Goal: Information Seeking & Learning: Learn about a topic

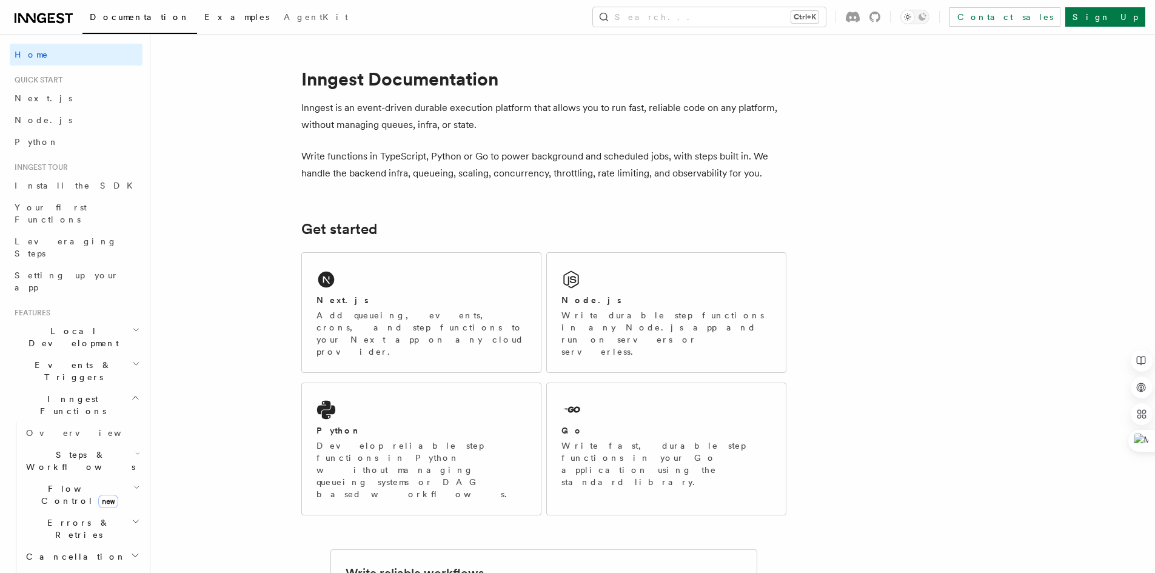
click at [197, 11] on link "Examples" at bounding box center [236, 18] width 79 height 29
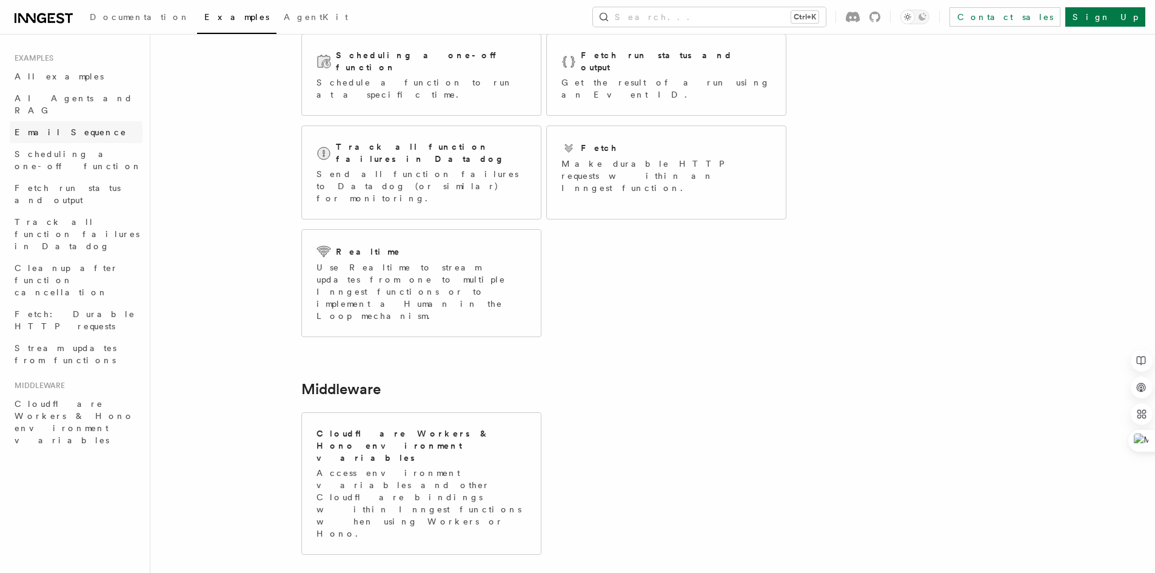
scroll to position [196, 0]
click at [95, 121] on link "Email Sequence" at bounding box center [76, 132] width 133 height 22
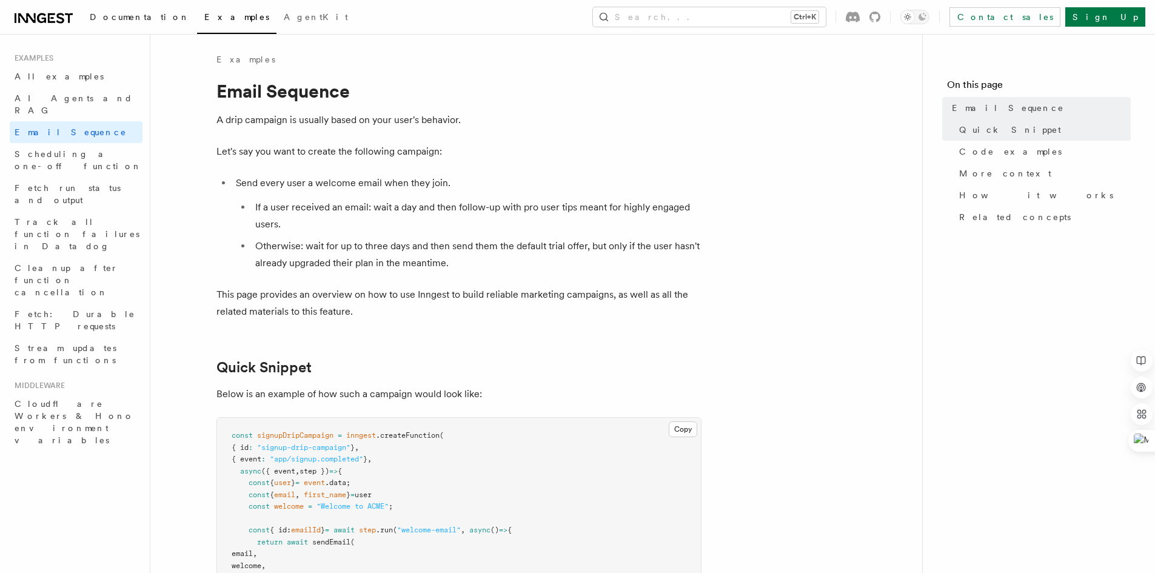
click at [136, 13] on span "Documentation" at bounding box center [140, 17] width 100 height 10
